Goal: Information Seeking & Learning: Compare options

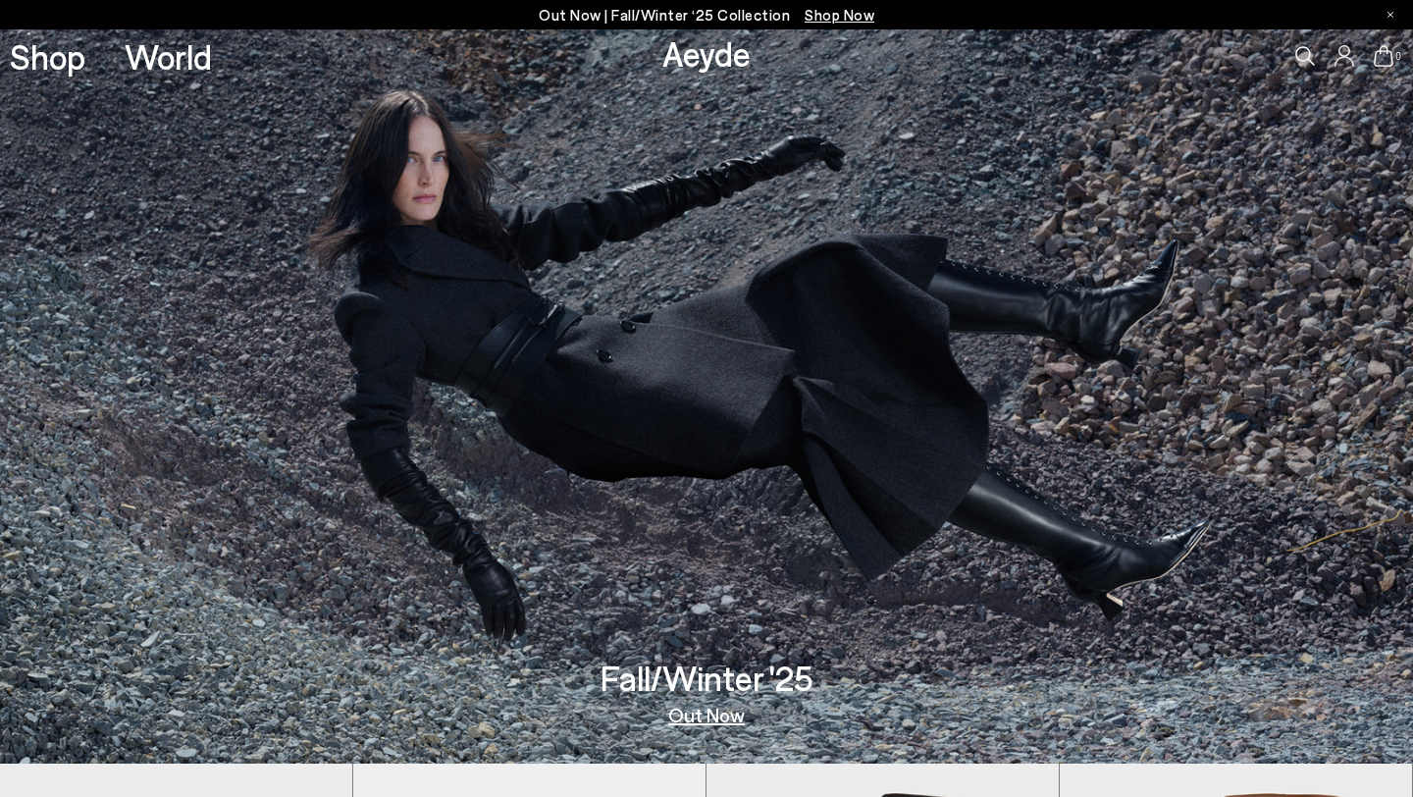
click at [1299, 56] on icon at bounding box center [1305, 56] width 20 height 20
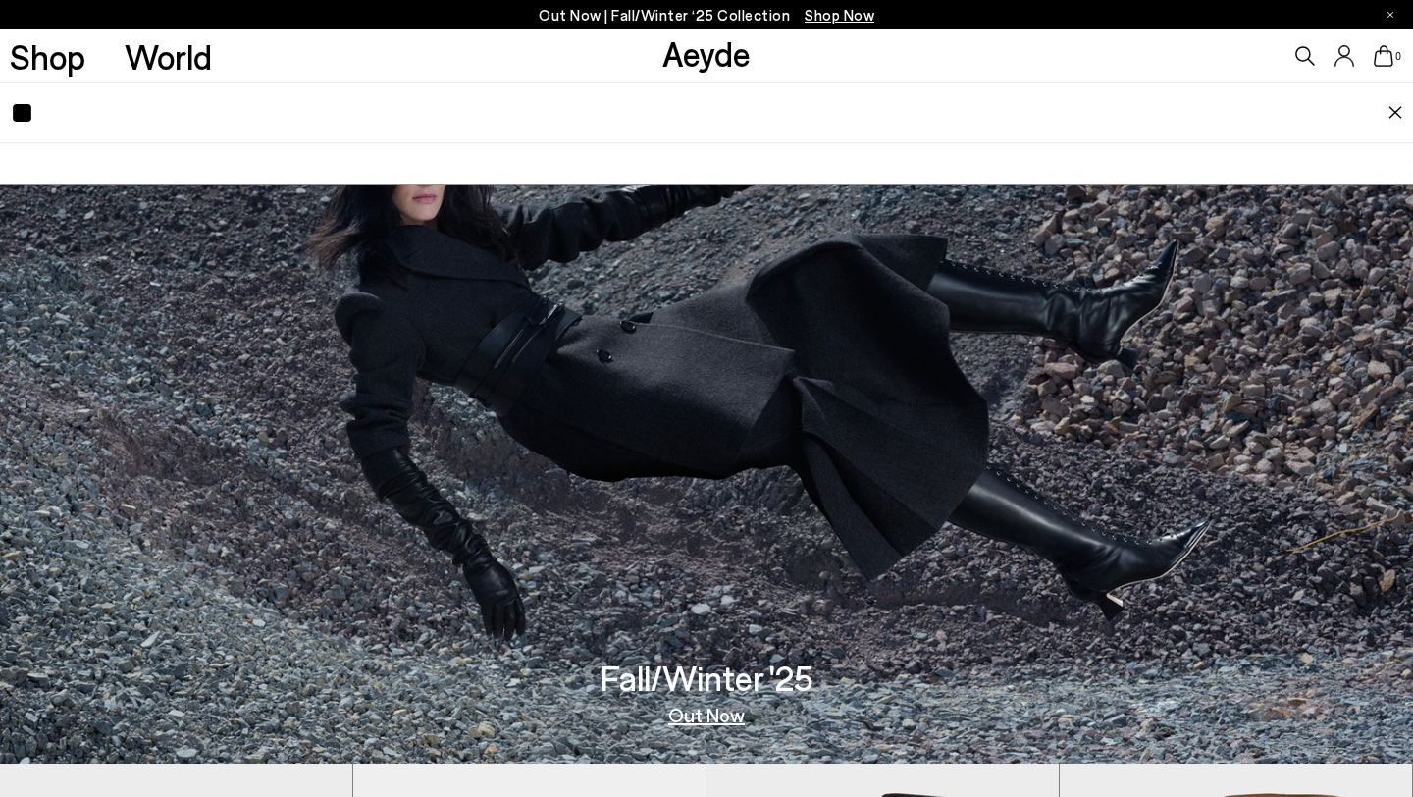
type input "**"
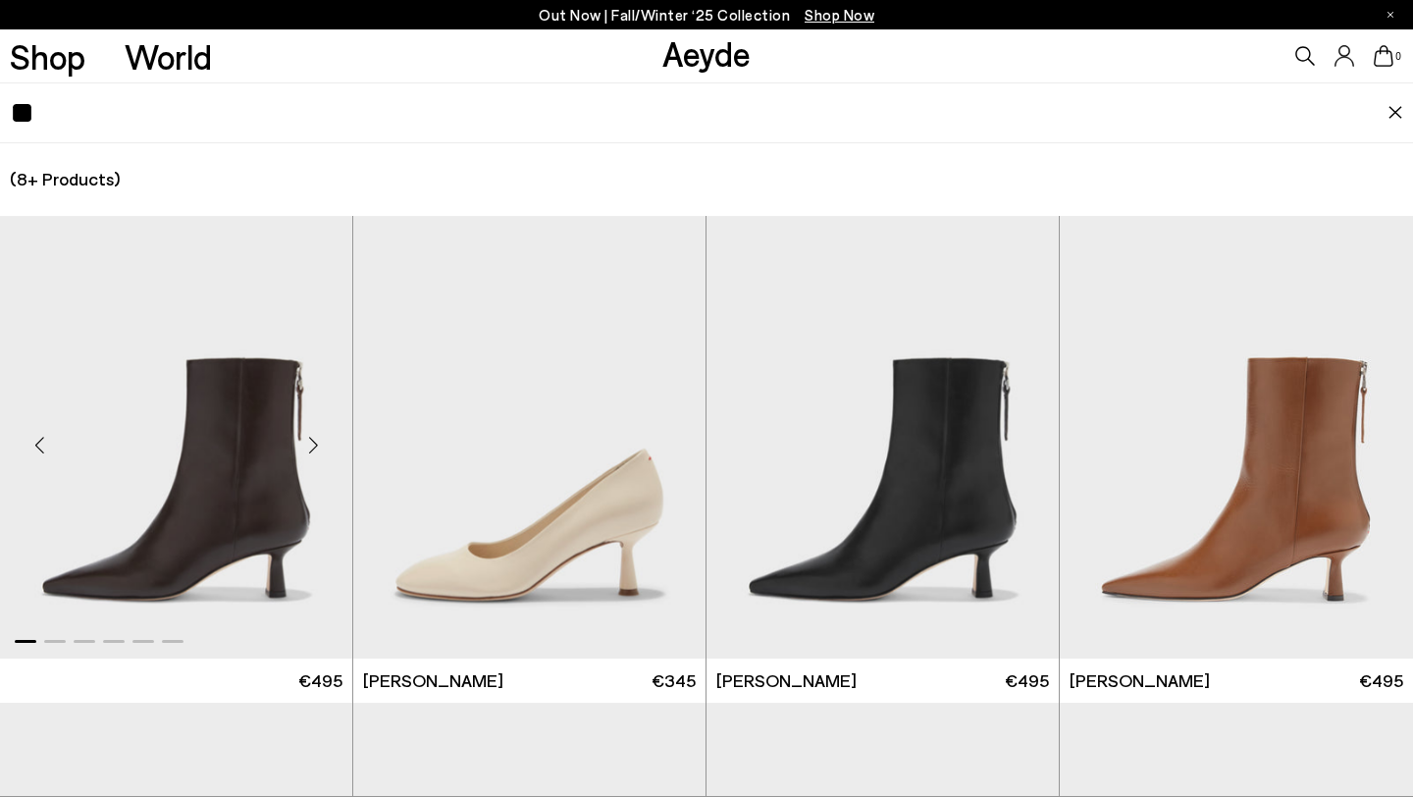
scroll to position [141, 0]
click at [312, 174] on div "(8+ Products) (0 Collections) (0 Pages) (0 Suggestions)" at bounding box center [706, 179] width 1413 height 72
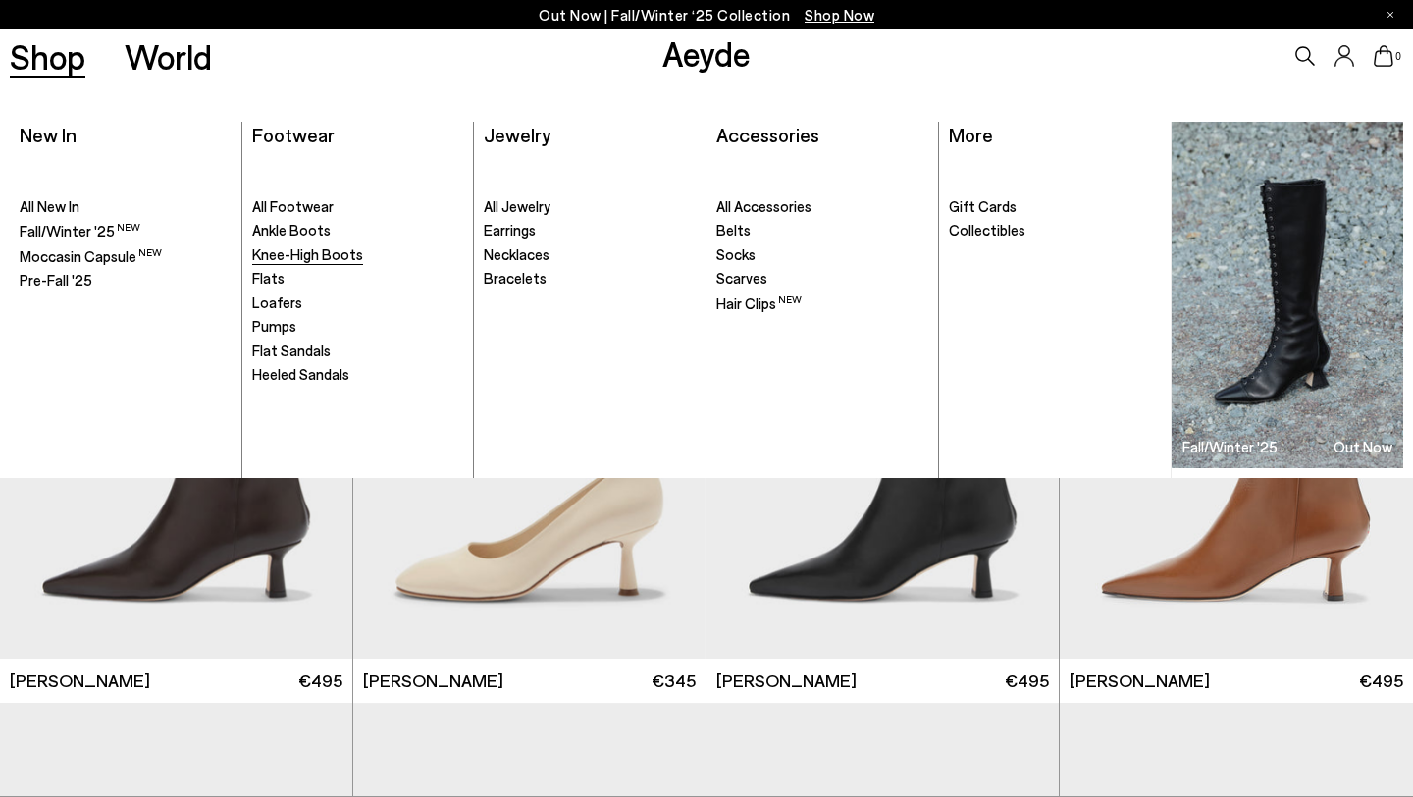
click at [287, 258] on span "Knee-High Boots" at bounding box center [307, 254] width 111 height 18
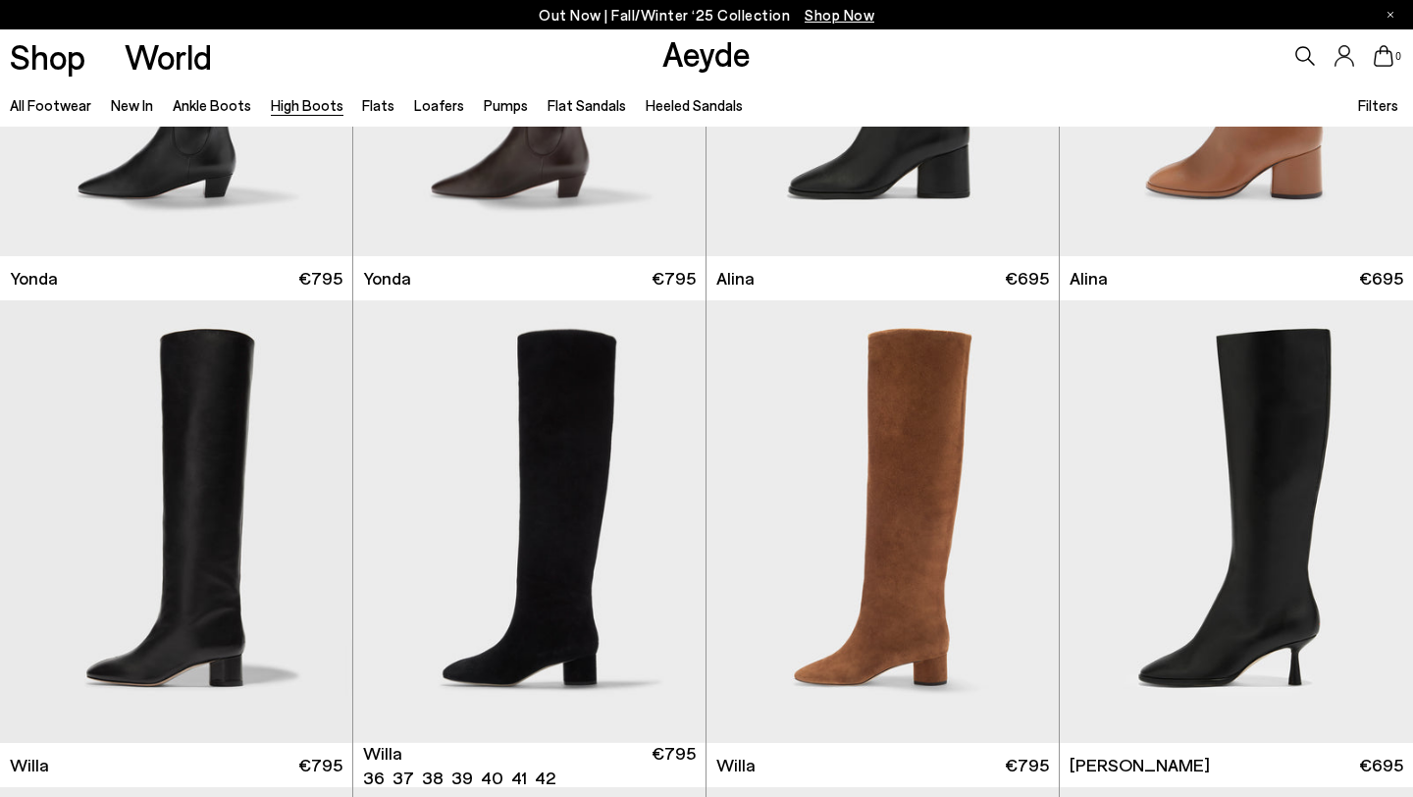
scroll to position [1778, 0]
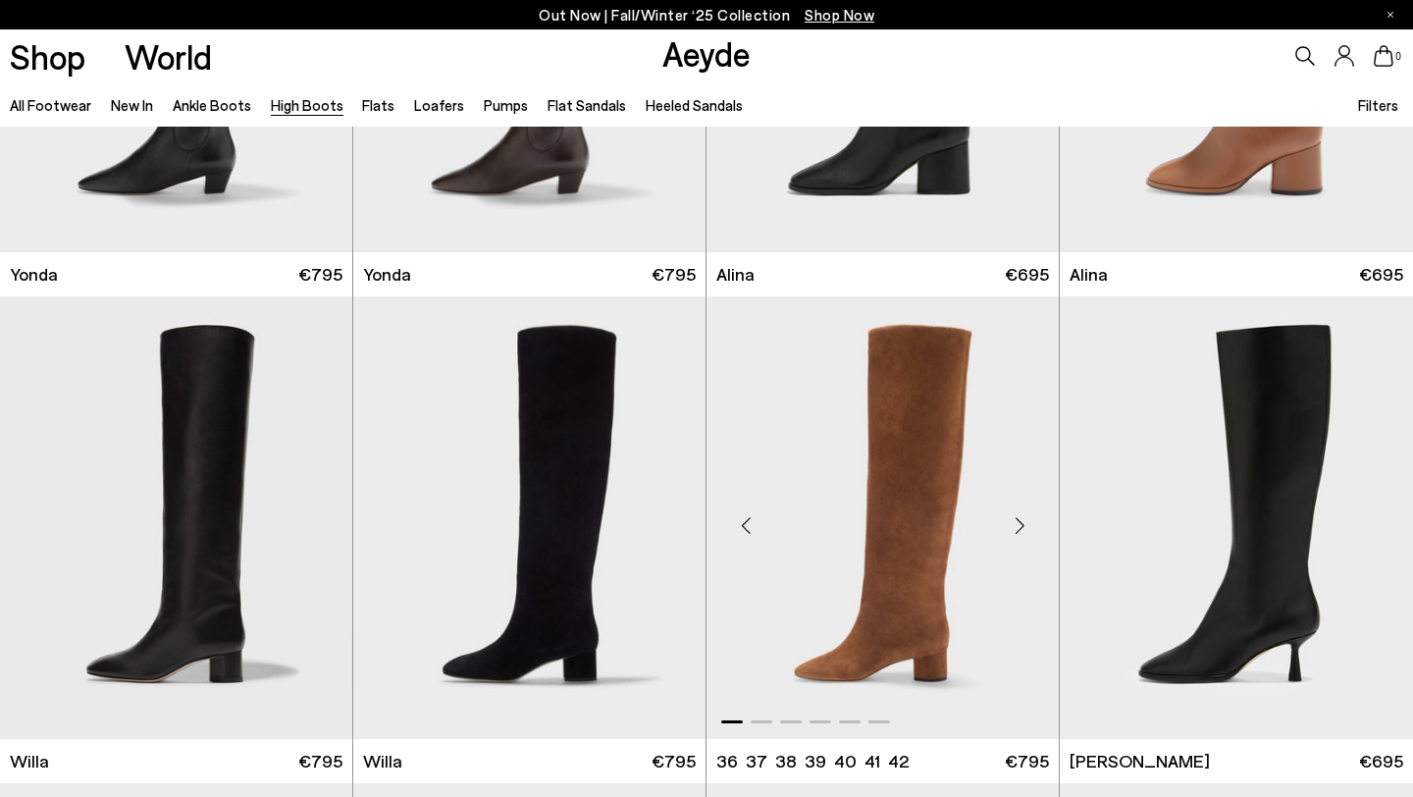
click at [981, 472] on img "1 / 6" at bounding box center [882, 517] width 352 height 442
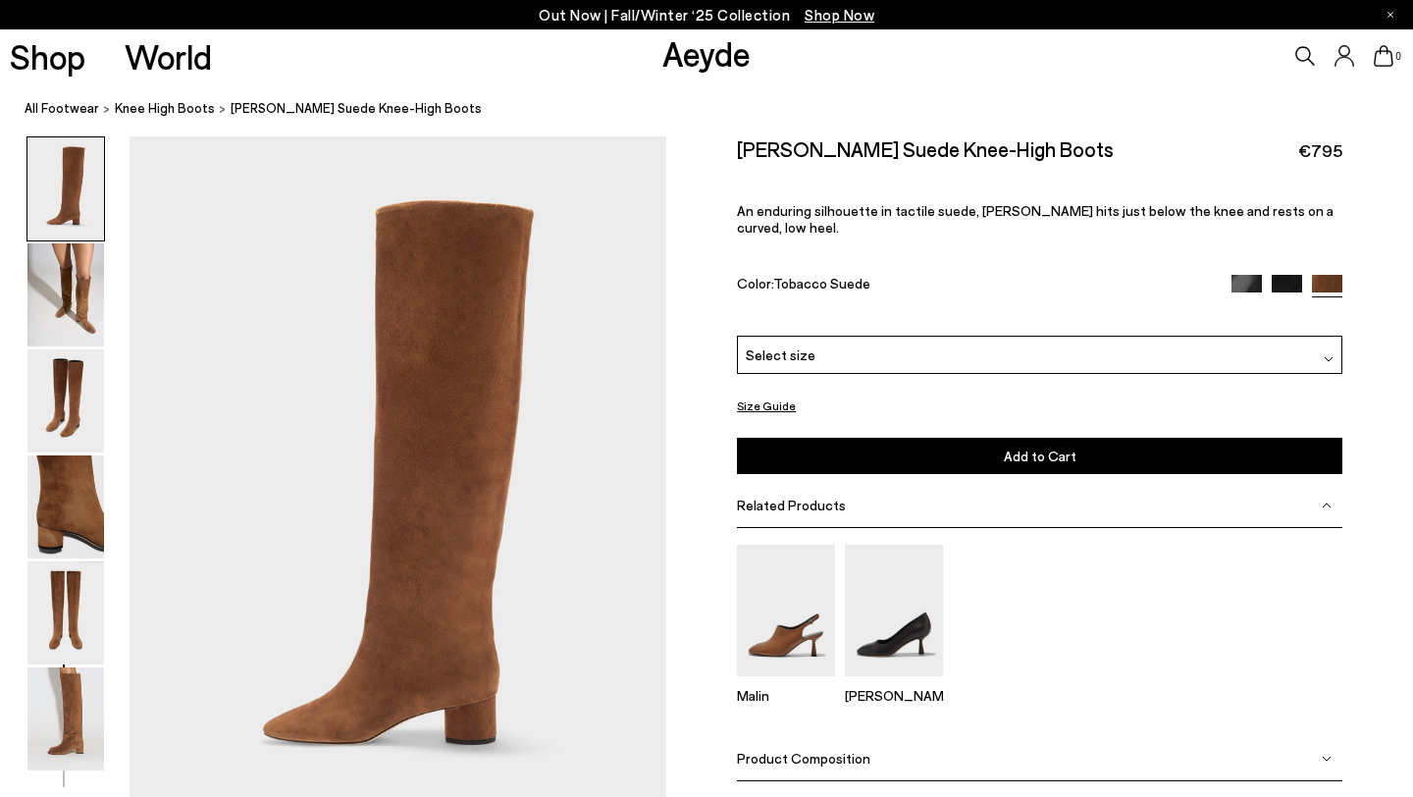
click at [421, 119] on nav "All Footwear knee high boots Willa Suede Knee-High Boots" at bounding box center [719, 109] width 1388 height 54
drag, startPoint x: 998, startPoint y: 149, endPoint x: 744, endPoint y: 148, distance: 254.1
click at [744, 148] on div "Willa Suede Knee-High Boots €795" at bounding box center [1039, 149] width 605 height 26
copy h2 "Willa Suede Knee-High Boots"
click at [1273, 275] on img at bounding box center [1286, 290] width 30 height 30
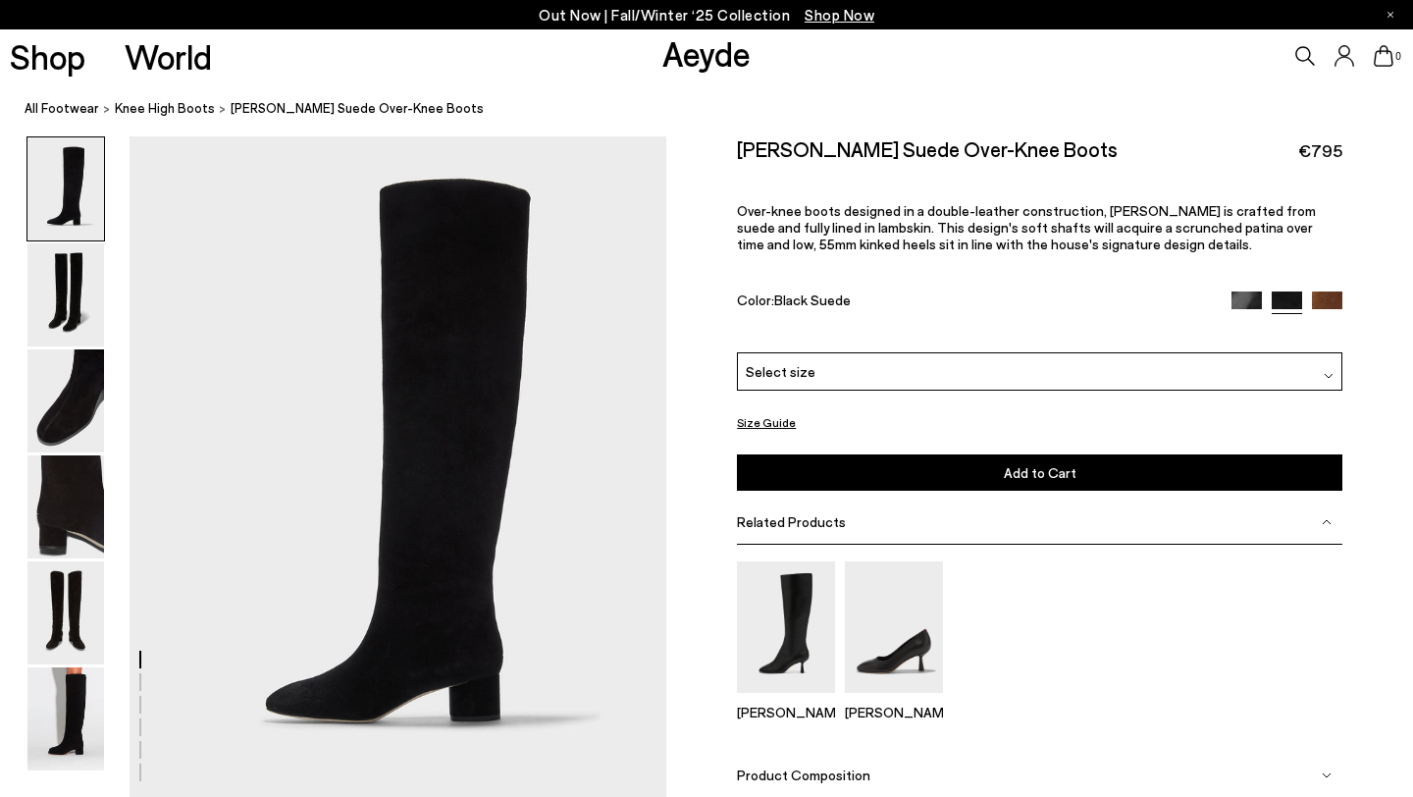
click at [403, 114] on ol "All Footwear knee high boots Willa Suede Over-Knee Boots" at bounding box center [719, 108] width 1388 height 21
click at [1035, 163] on div "Willa Suede Over-Knee Boots €795 Over-knee boots designed in a double-leather c…" at bounding box center [1039, 244] width 605 height 216
drag, startPoint x: 1002, startPoint y: 153, endPoint x: 742, endPoint y: 152, distance: 260.0
click at [742, 152] on div "Willa Suede Over-Knee Boots €795" at bounding box center [1039, 149] width 605 height 26
copy h2 "Willa Suede Over-Knee Boots"
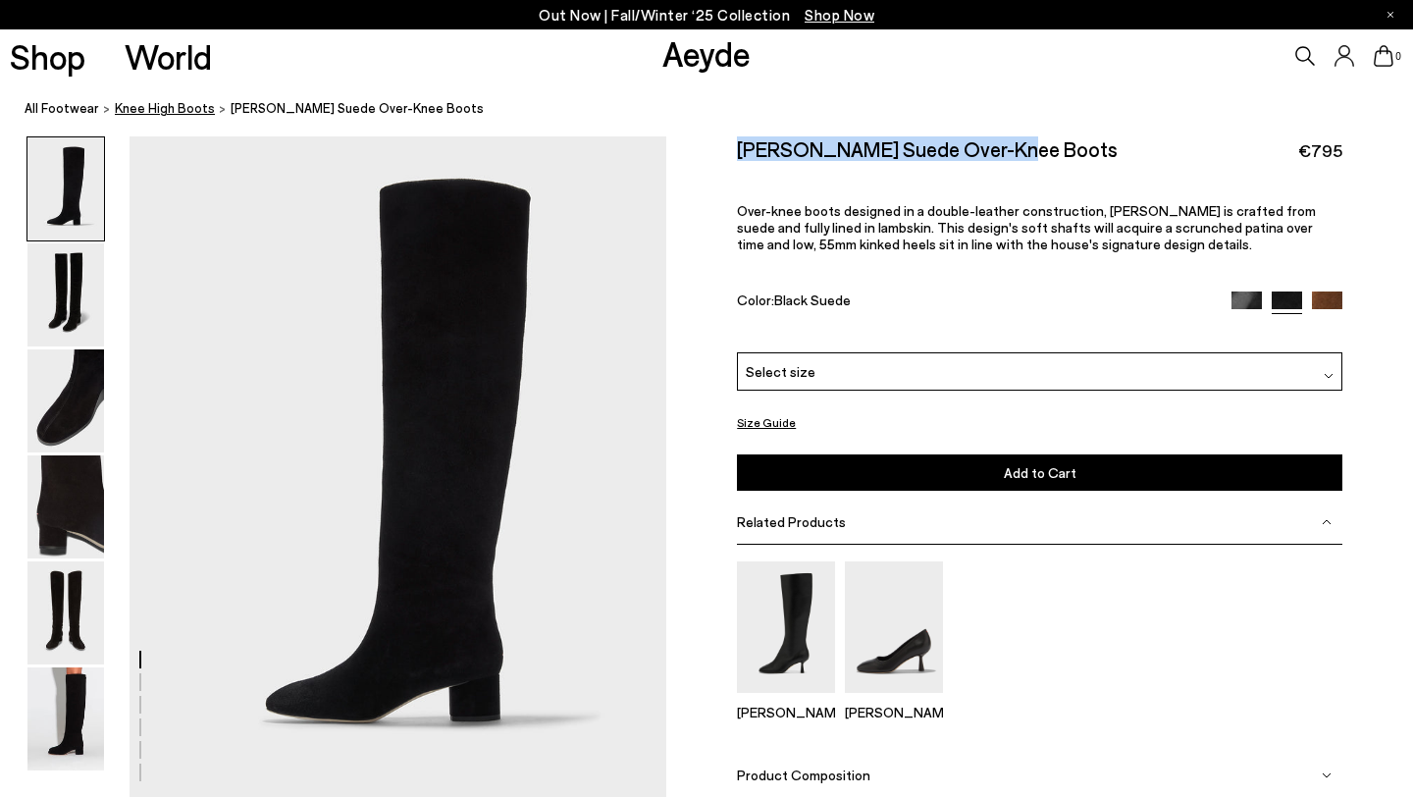
click at [180, 105] on span "knee high boots" at bounding box center [165, 108] width 100 height 16
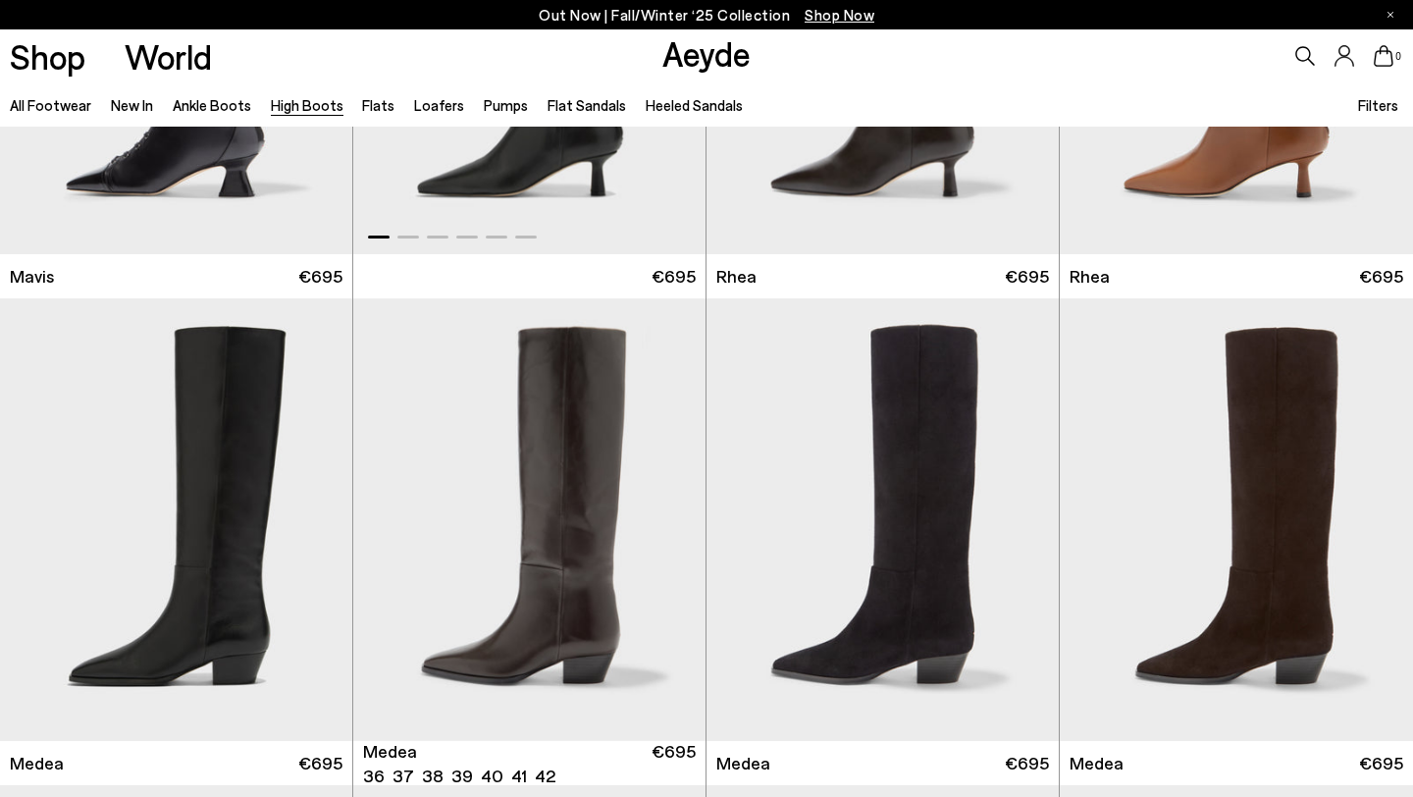
scroll to position [338, 0]
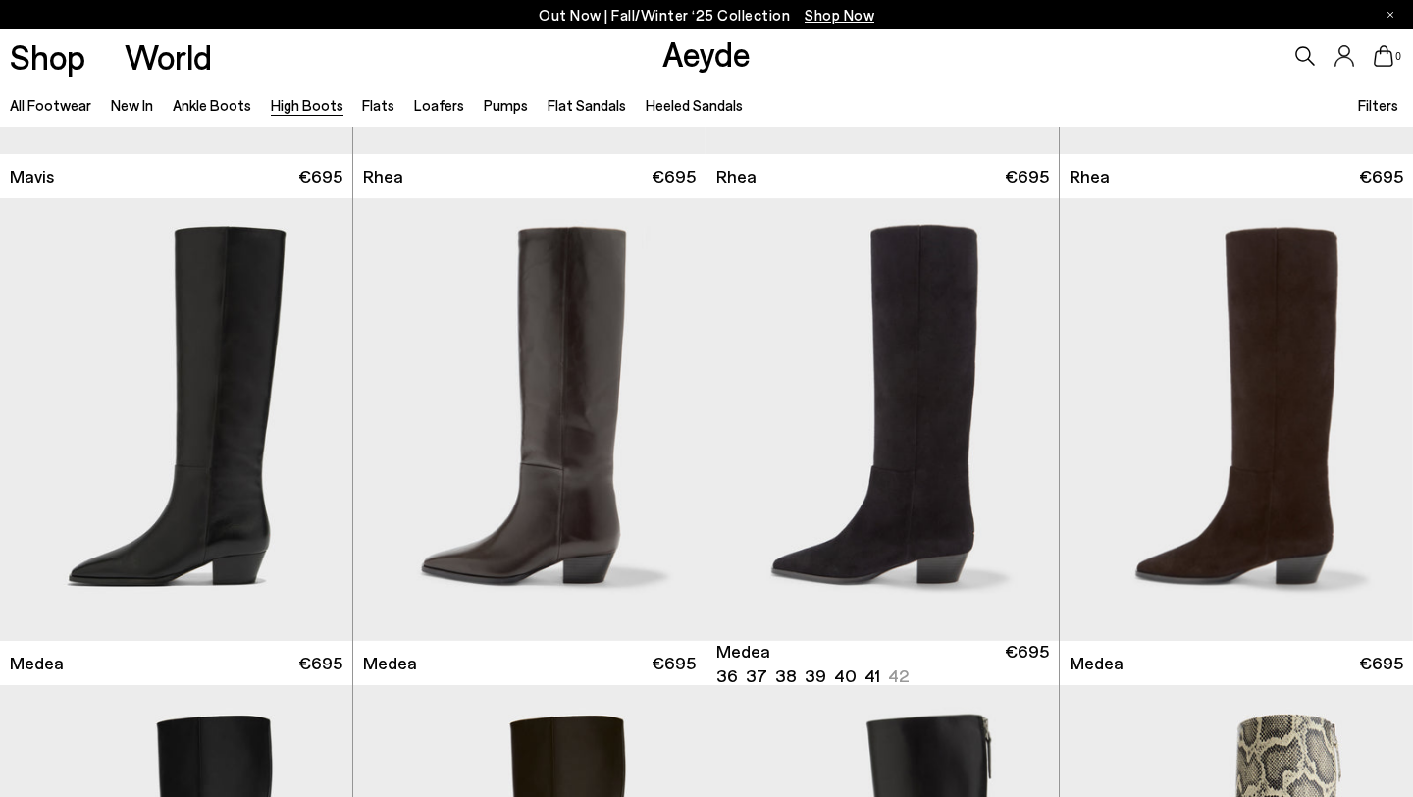
scroll to position [425, 0]
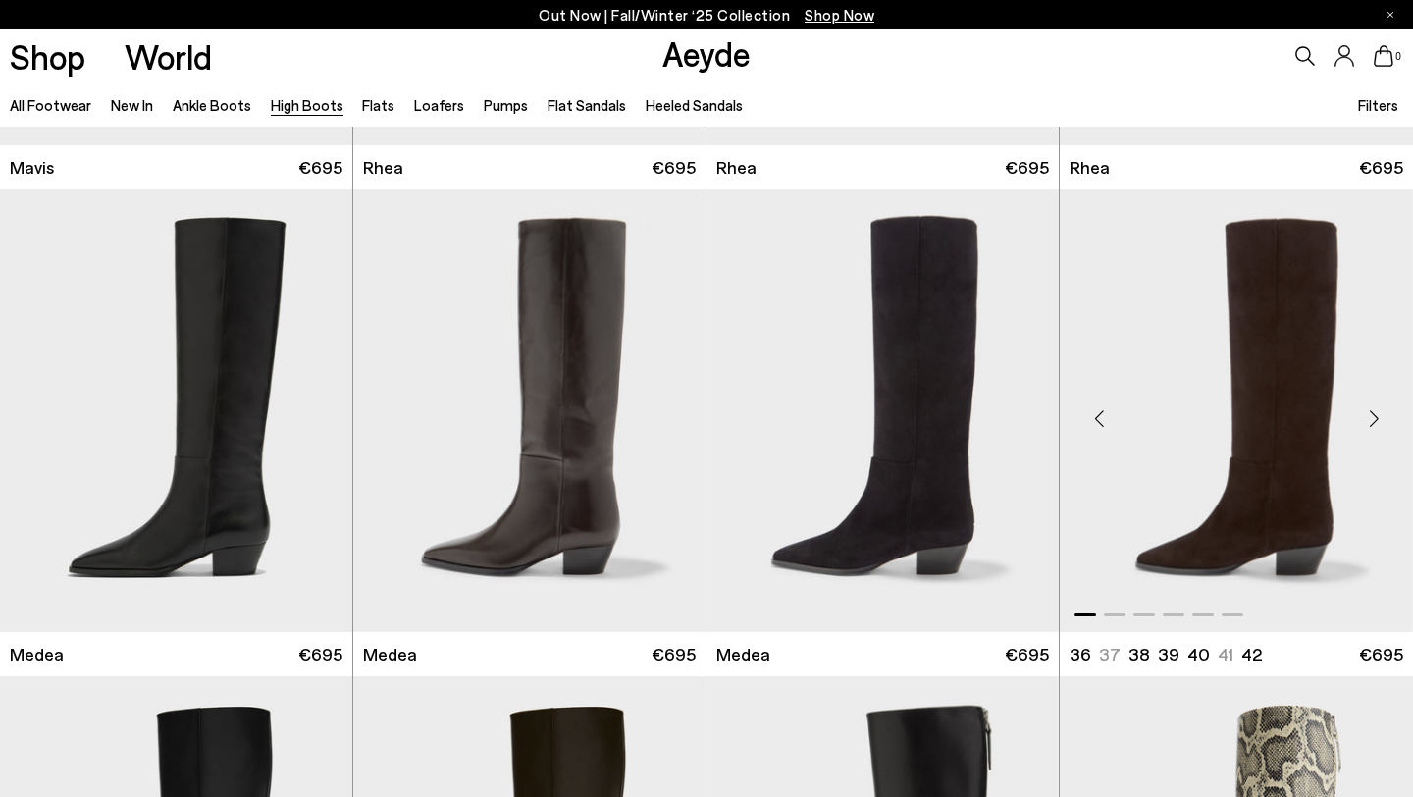
click at [1168, 377] on img "1 / 6" at bounding box center [1235, 410] width 353 height 442
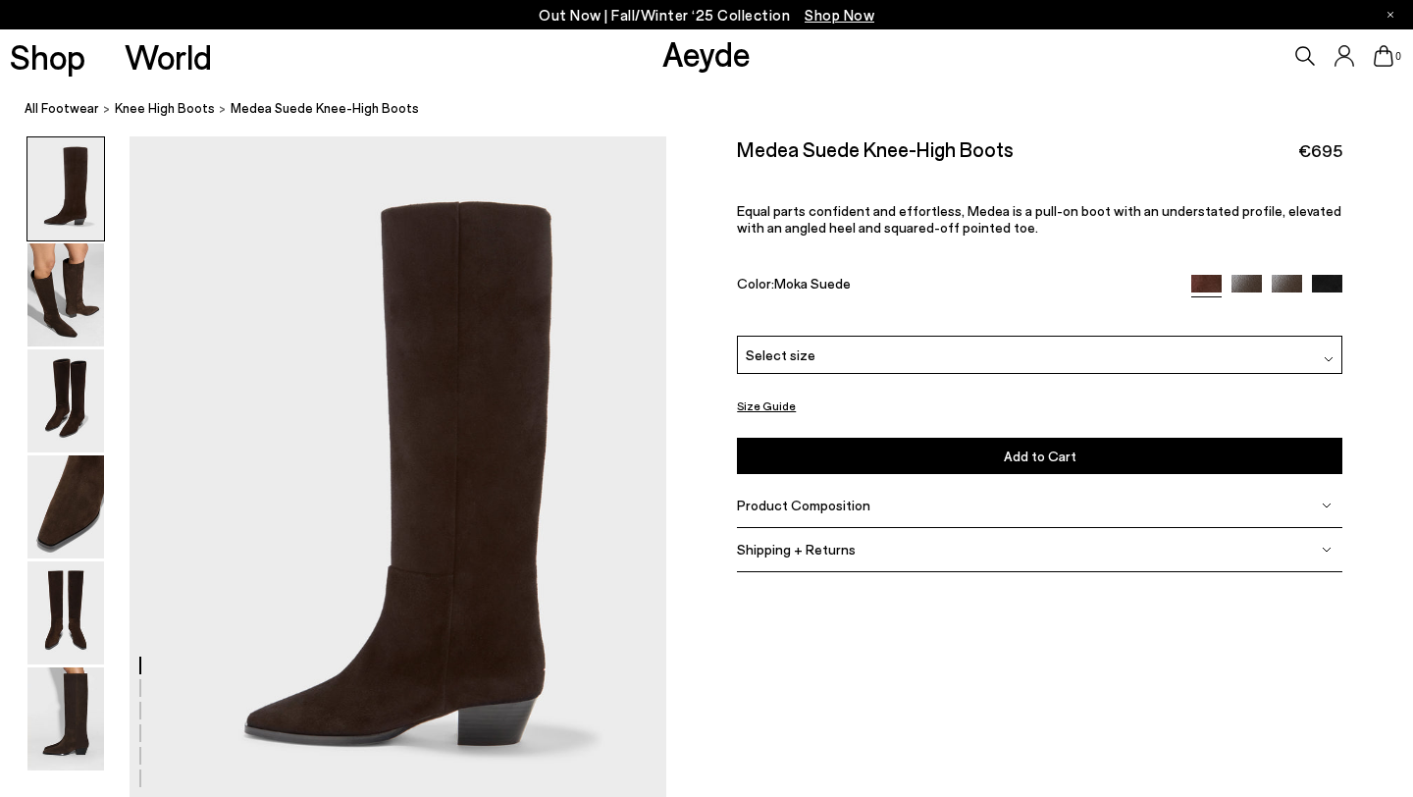
click at [882, 143] on h2 "Medea Suede Knee-High Boots" at bounding box center [875, 148] width 277 height 25
copy div "Medea Suede Knee-High Boots"
click at [1331, 284] on img at bounding box center [1327, 290] width 30 height 30
